Goal: Information Seeking & Learning: Learn about a topic

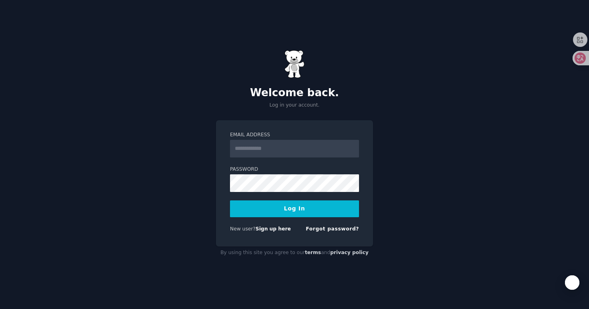
type input "**********"
click at [282, 207] on button "Log In" at bounding box center [294, 208] width 129 height 17
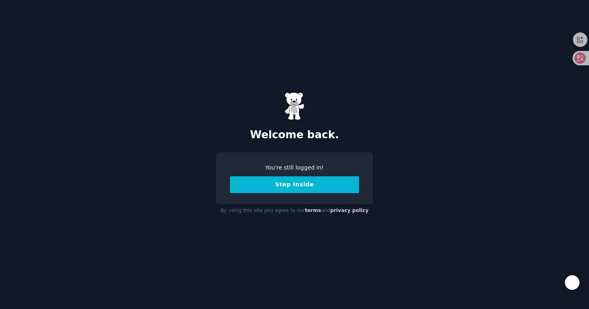
click at [328, 184] on button "Step Inside" at bounding box center [294, 184] width 129 height 17
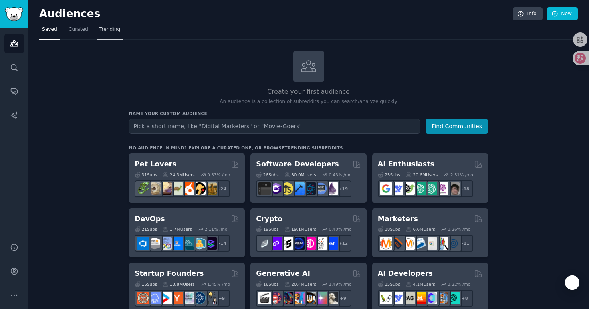
type input "b"
click at [426, 119] on button "Find Communities" at bounding box center [457, 126] width 63 height 15
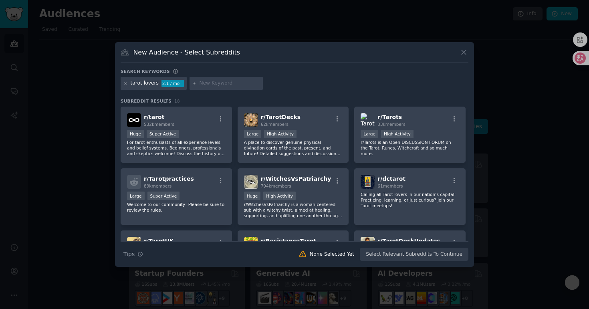
click at [490, 108] on div at bounding box center [294, 154] width 589 height 309
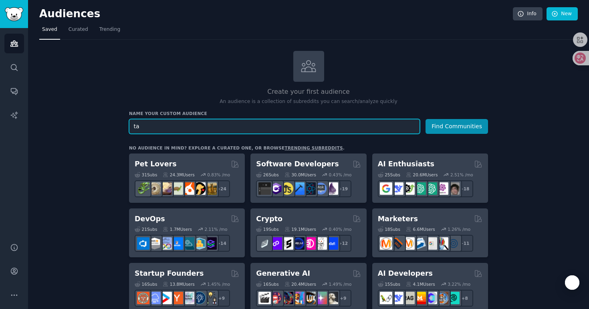
type input "t"
type input "break up"
click at [426, 119] on button "Find Communities" at bounding box center [457, 126] width 63 height 15
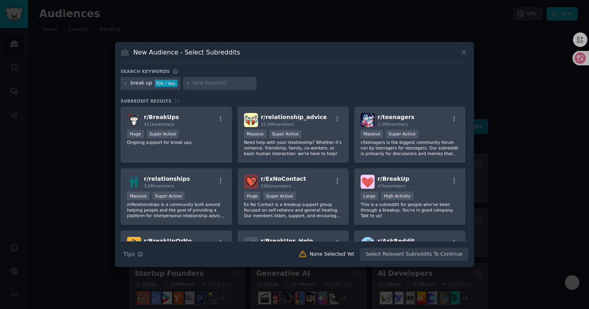
click at [539, 128] on div at bounding box center [294, 154] width 589 height 309
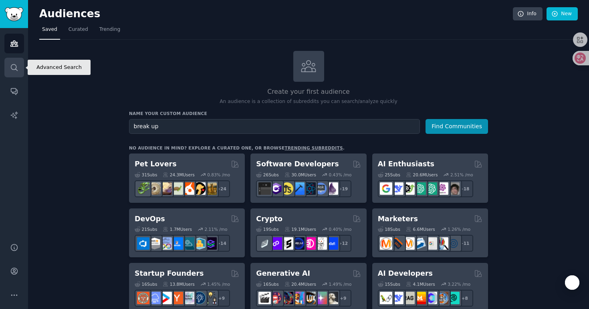
click at [9, 68] on link "Search" at bounding box center [14, 68] width 20 height 20
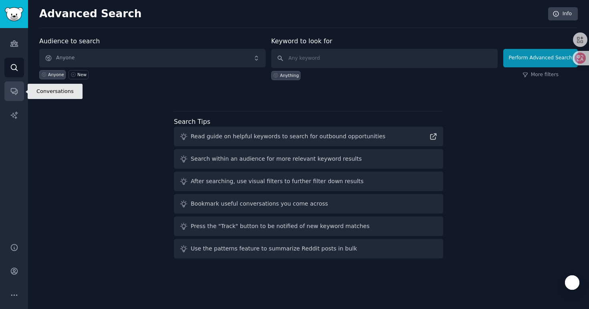
click at [15, 95] on link "Conversations" at bounding box center [14, 91] width 20 height 20
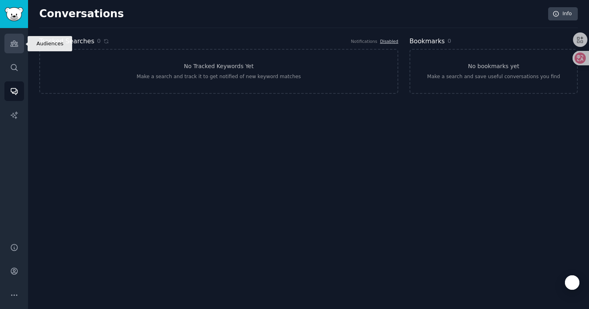
click at [12, 51] on link "Audiences" at bounding box center [14, 44] width 20 height 20
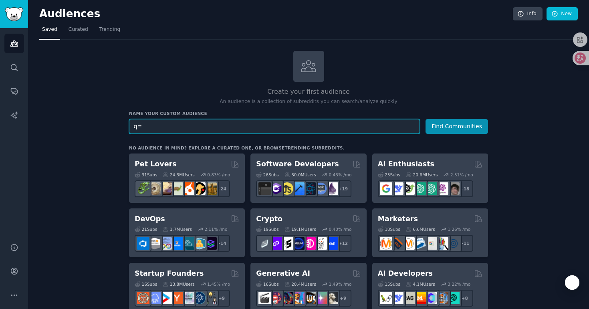
paste input "Replika"
type input "q=Replika"
click at [426, 119] on button "Find Communities" at bounding box center [457, 126] width 63 height 15
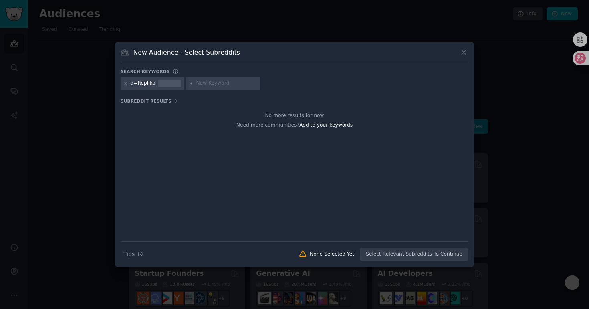
click at [465, 50] on icon at bounding box center [464, 52] width 8 height 8
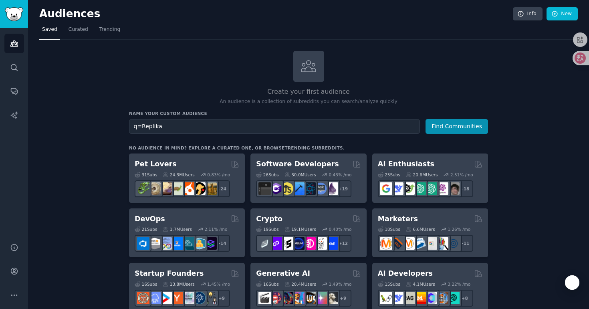
drag, startPoint x: 135, startPoint y: 117, endPoint x: 129, endPoint y: 117, distance: 6.0
click at [129, 117] on div "Name your custom audience Audience Name q=Replika Find Communities" at bounding box center [308, 122] width 359 height 23
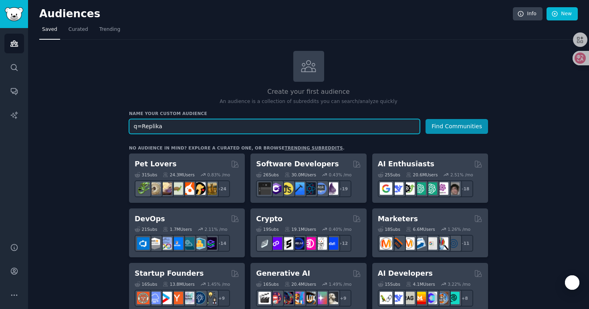
drag, startPoint x: 172, startPoint y: 123, endPoint x: 121, endPoint y: 123, distance: 50.5
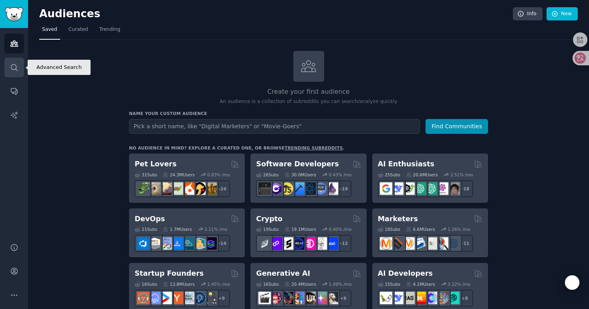
click at [14, 70] on icon "Sidebar" at bounding box center [14, 67] width 8 height 8
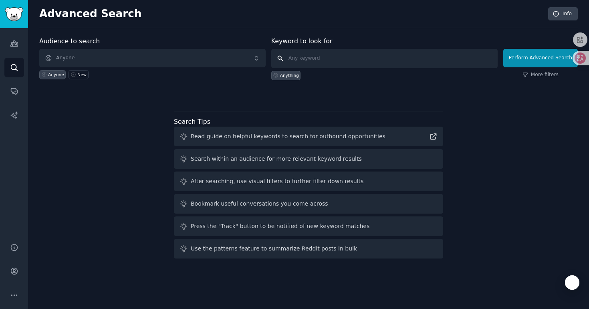
click at [318, 57] on input "text" at bounding box center [384, 58] width 226 height 19
click at [103, 51] on span "Anyone" at bounding box center [152, 58] width 226 height 18
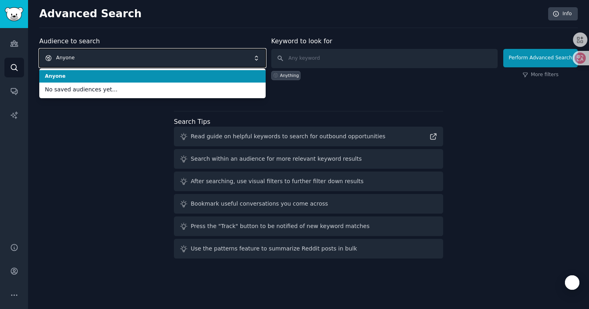
click at [103, 51] on span "Anyone" at bounding box center [152, 58] width 226 height 18
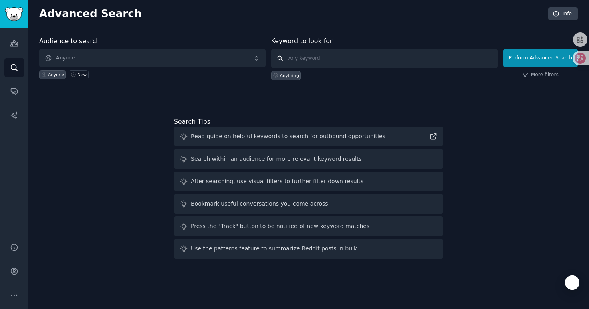
click at [317, 54] on input "text" at bounding box center [384, 58] width 226 height 19
paste input "Co-star"
type input "Co-star"
click at [539, 74] on link "More filters" at bounding box center [540, 74] width 36 height 7
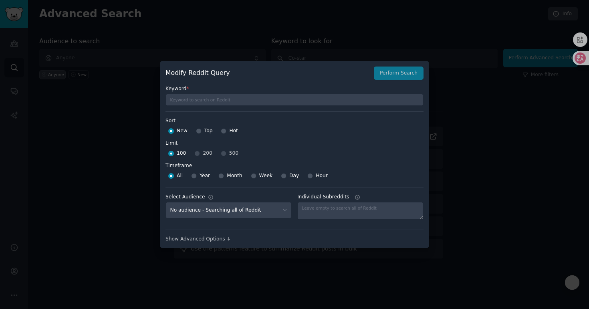
click at [222, 153] on div "100 200 500" at bounding box center [294, 153] width 258 height 13
click at [222, 151] on div "100 200 500" at bounding box center [294, 153] width 258 height 13
click at [225, 154] on div "100 200 500" at bounding box center [294, 153] width 258 height 13
click at [221, 152] on div "100 200 500" at bounding box center [294, 153] width 258 height 13
click at [223, 129] on input "Hot" at bounding box center [224, 131] width 6 height 6
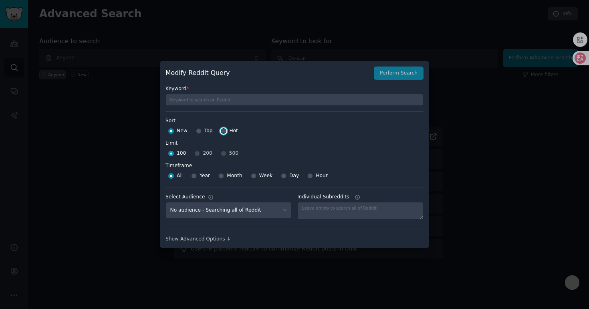
radio input "true"
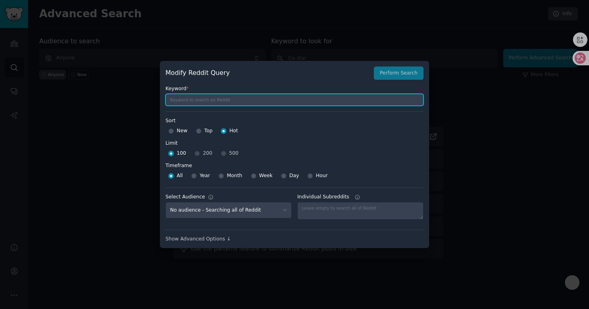
click at [225, 101] on input "text" at bounding box center [294, 100] width 258 height 12
paste input "Co-star"
type input "Co-star"
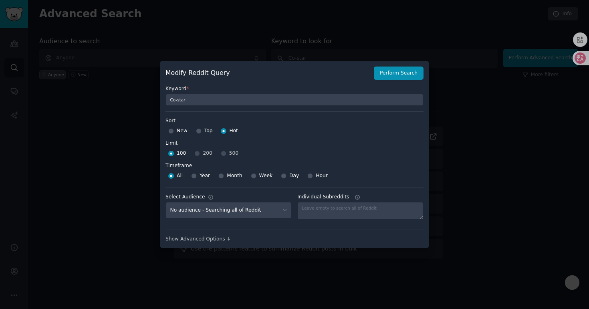
click at [221, 153] on div "100 200 500" at bounding box center [294, 153] width 258 height 13
click at [218, 153] on div "100 200 500" at bounding box center [294, 153] width 258 height 13
click at [222, 153] on div "100 200 500" at bounding box center [294, 153] width 258 height 13
click at [224, 154] on div "100 200 500" at bounding box center [294, 153] width 258 height 13
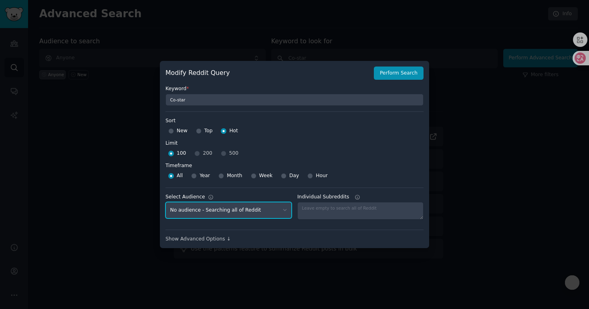
click at [235, 210] on select "No audience - Searching all of Reddit" at bounding box center [228, 210] width 126 height 16
click at [165, 202] on select "No audience - Searching all of Reddit" at bounding box center [228, 210] width 126 height 16
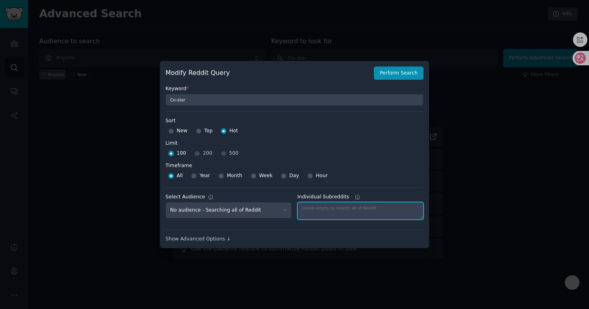
click at [339, 212] on textarea "Individual Subreddits" at bounding box center [360, 211] width 126 height 18
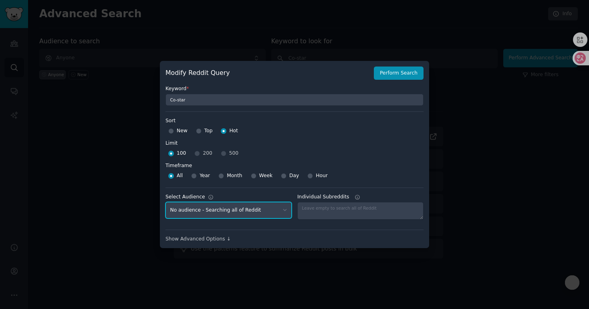
click at [285, 212] on select "No audience - Searching all of Reddit" at bounding box center [228, 210] width 126 height 16
click at [165, 202] on select "No audience - Searching all of Reddit" at bounding box center [228, 210] width 126 height 16
click at [221, 240] on div "Show Advanced Options ↓" at bounding box center [294, 239] width 258 height 7
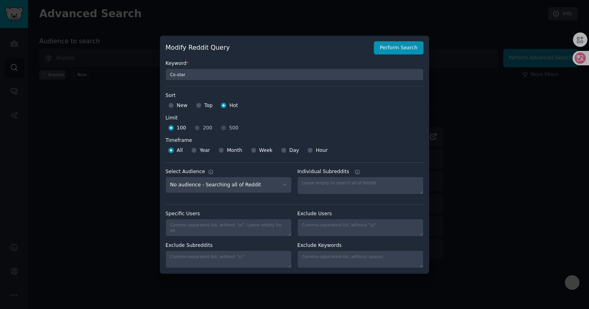
click at [222, 130] on div "100 200 500" at bounding box center [294, 128] width 258 height 13
click at [196, 149] on input "Year" at bounding box center [194, 150] width 6 height 6
radio input "true"
click at [392, 48] on button "Perform Search" at bounding box center [399, 48] width 50 height 14
